Goal: Transaction & Acquisition: Purchase product/service

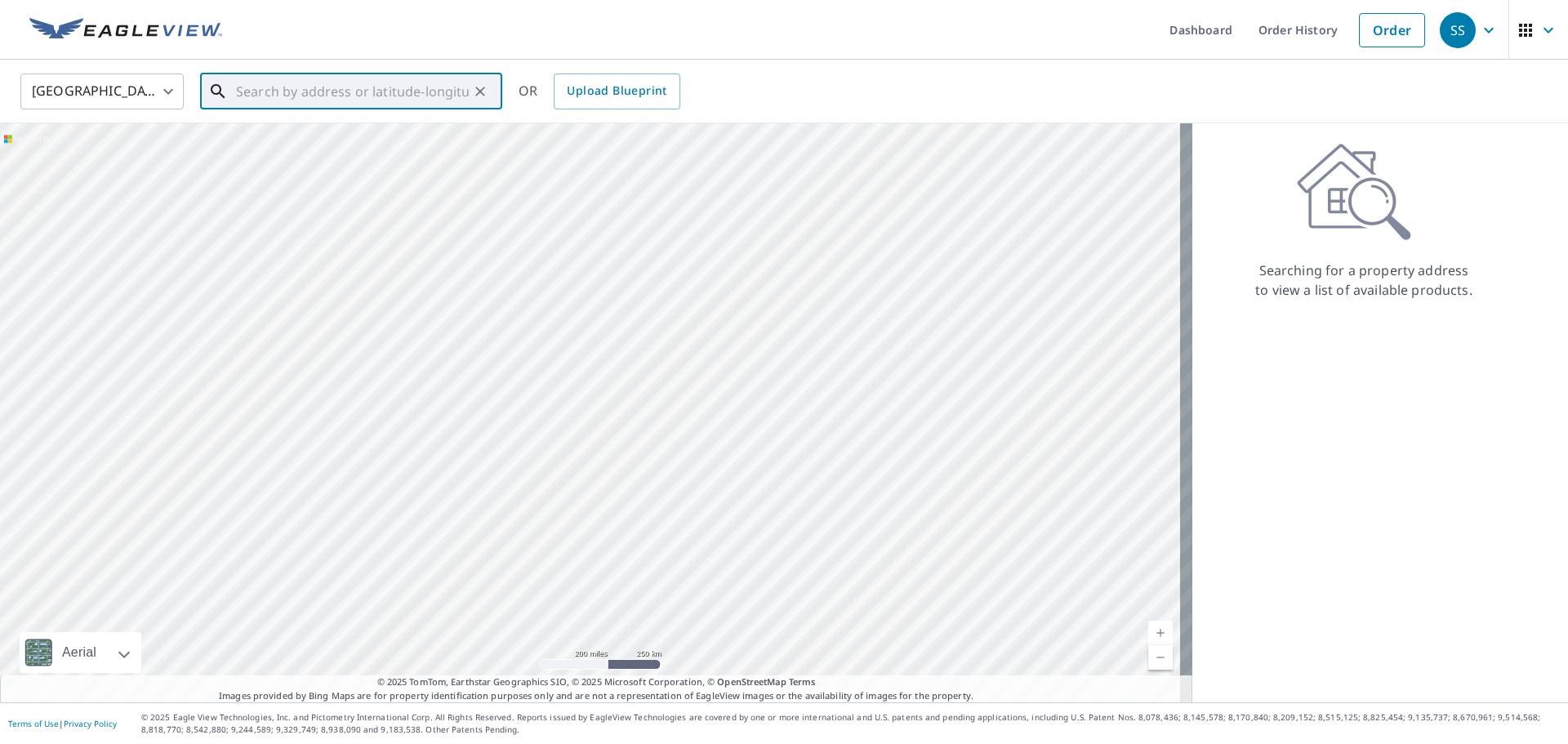
drag, startPoint x: 260, startPoint y: 93, endPoint x: 382, endPoint y: 92, distance: 122.0
click at [262, 93] on input "text" at bounding box center [352, 91] width 233 height 46
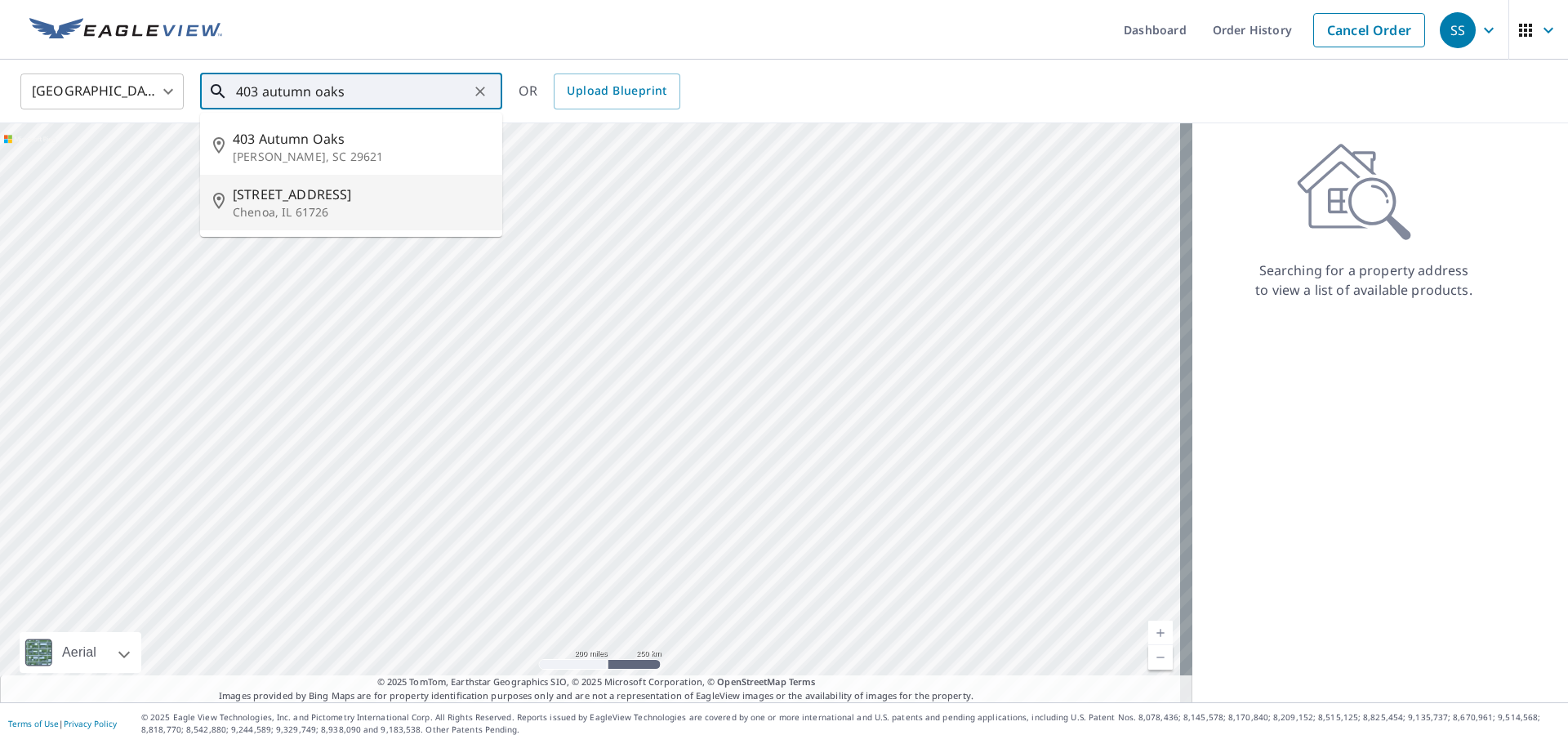
click at [294, 200] on span "[STREET_ADDRESS]" at bounding box center [361, 194] width 257 height 20
type input "[STREET_ADDRESS]"
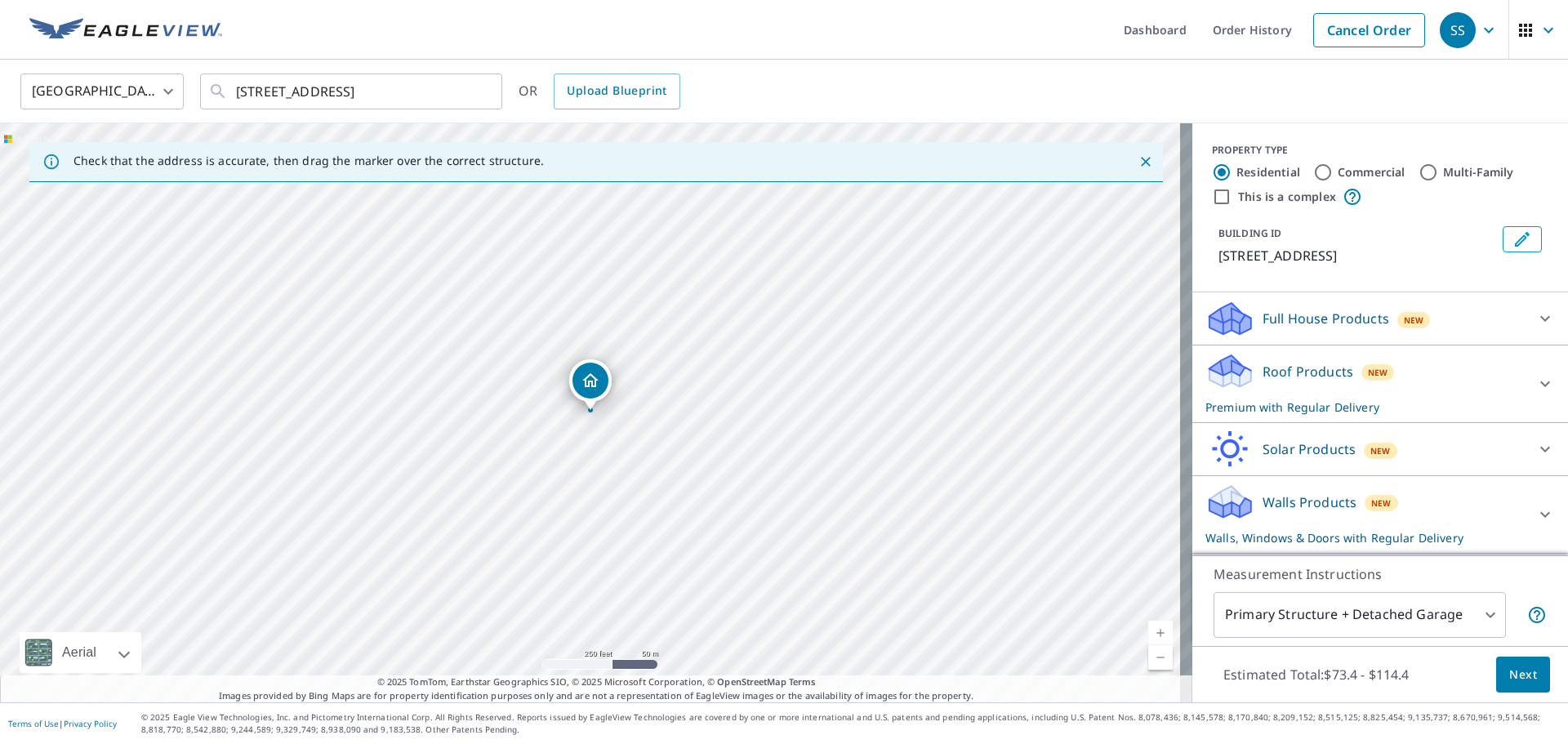
click at [1268, 503] on p "Walls Products" at bounding box center [1310, 502] width 94 height 20
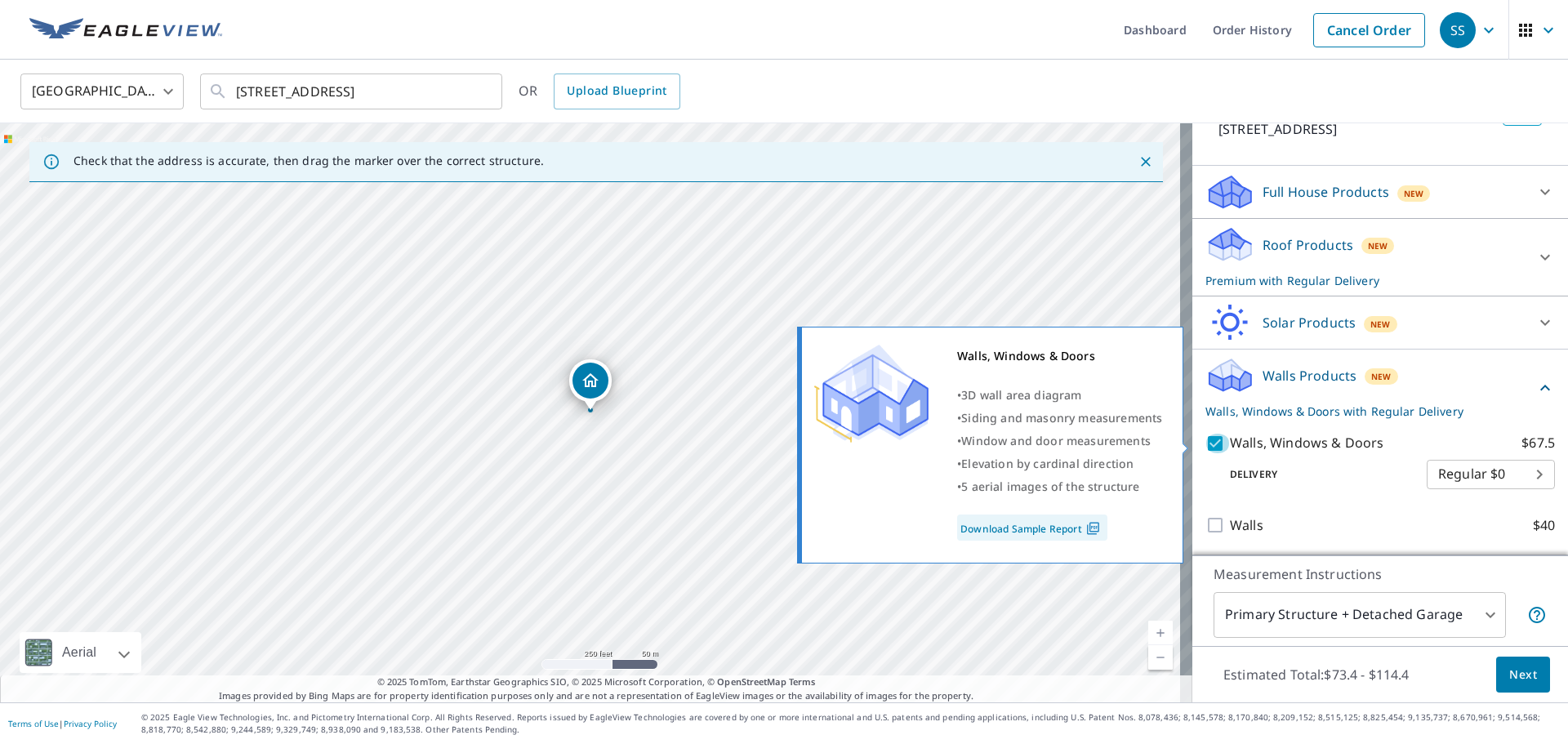
click at [1206, 444] on input "Walls, Windows & Doors $67.5" at bounding box center [1218, 443] width 24 height 20
checkbox input "false"
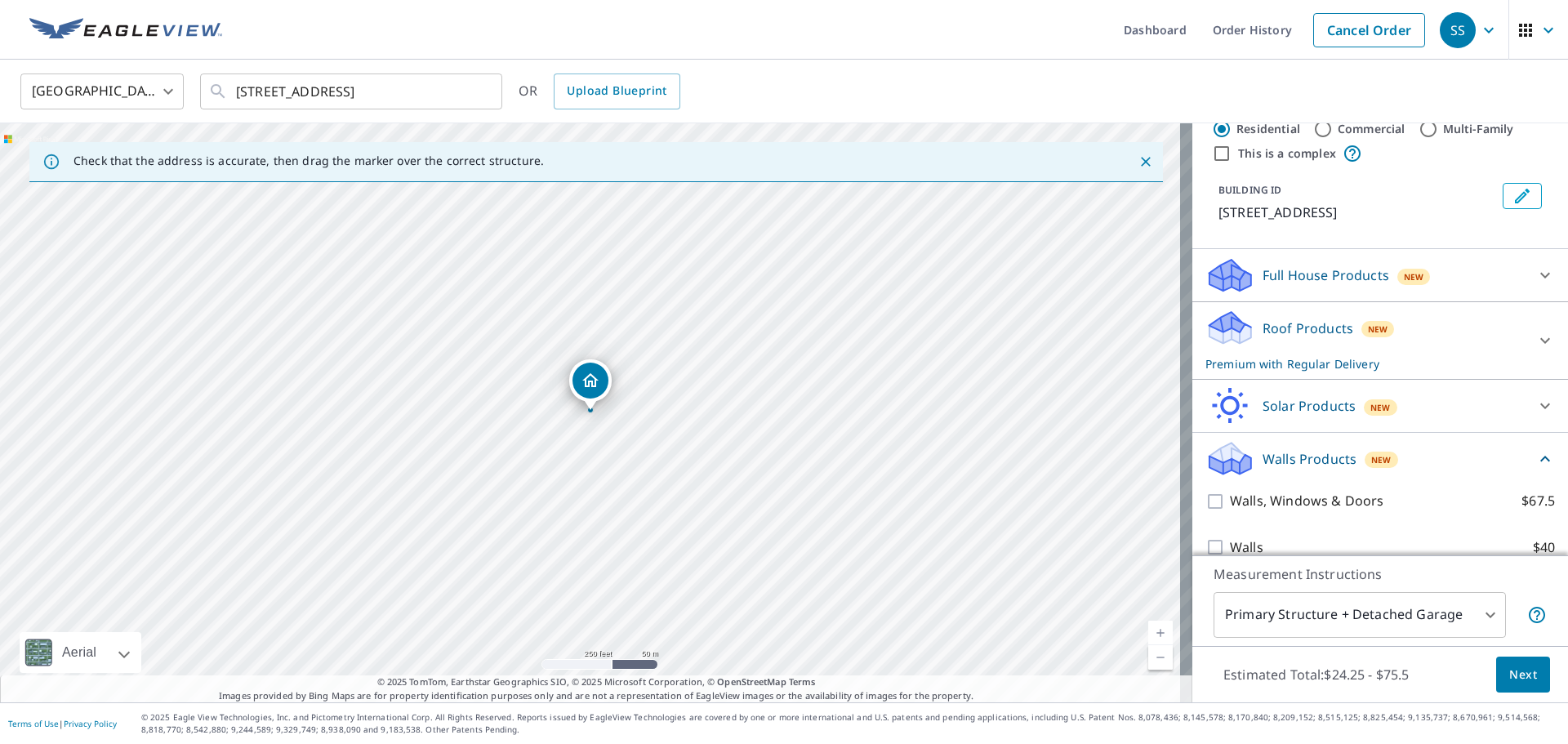
scroll to position [65, 0]
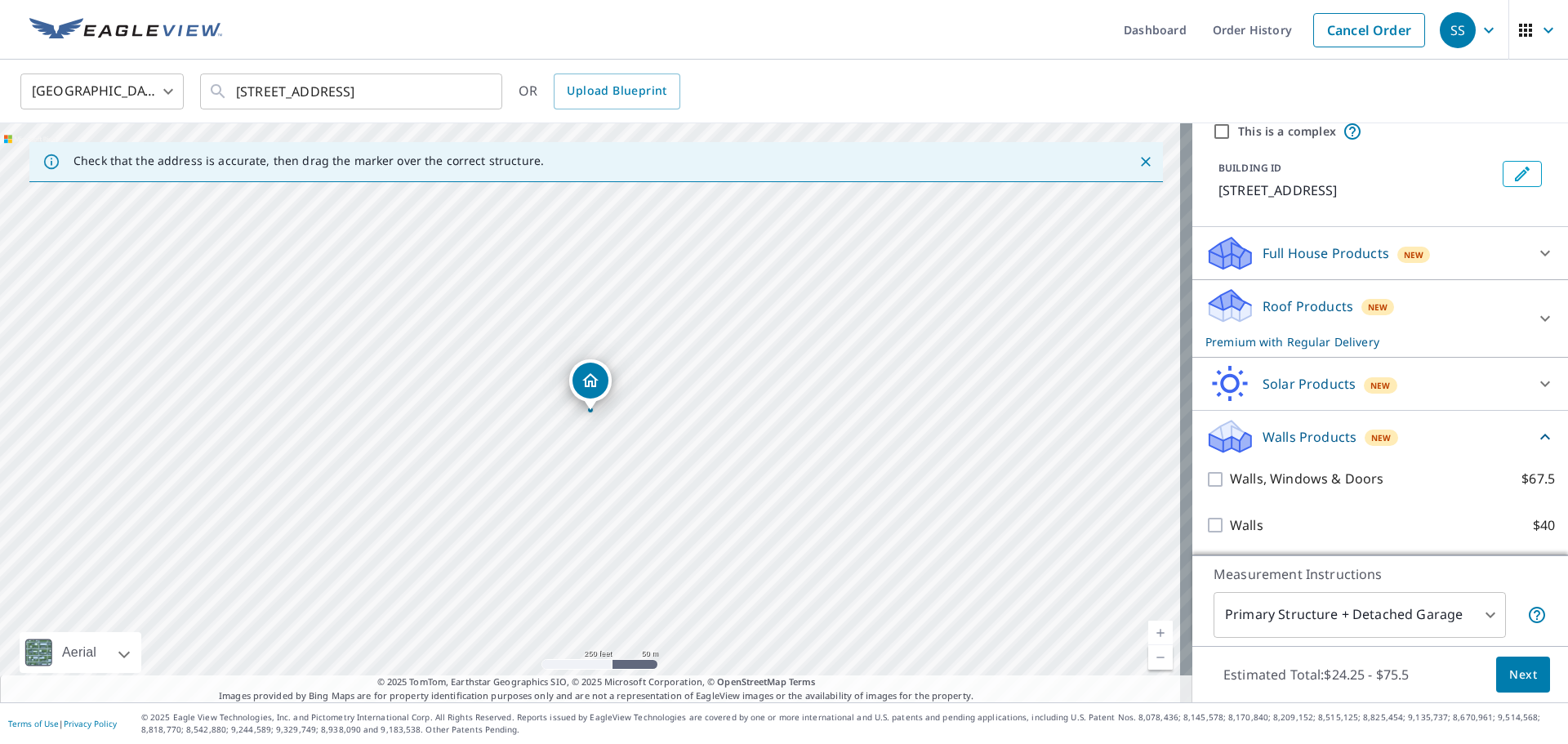
click at [1511, 674] on span "Next" at bounding box center [1523, 674] width 28 height 21
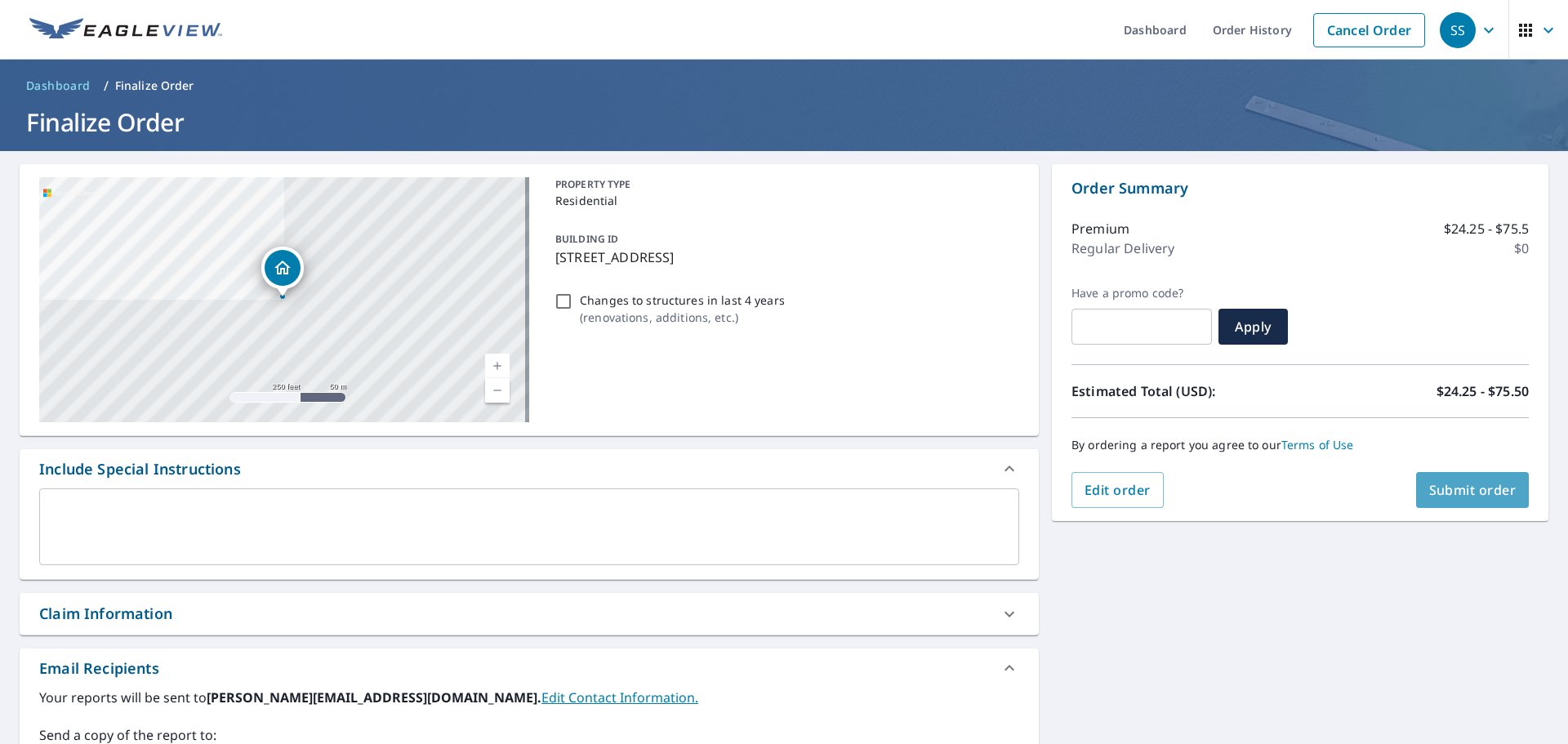
click at [1444, 490] on span "Submit order" at bounding box center [1473, 490] width 88 height 18
